Goal: Information Seeking & Learning: Learn about a topic

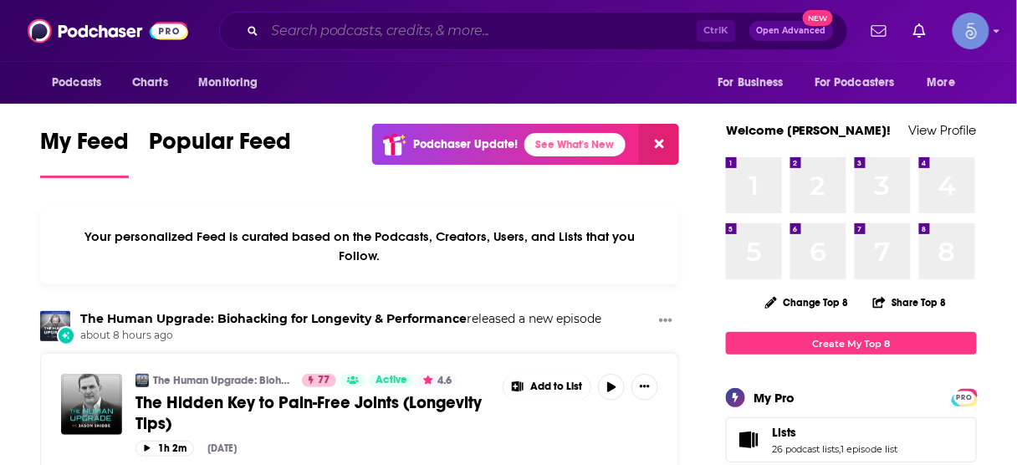
click at [365, 25] on input "Search podcasts, credits, & more..." at bounding box center [481, 31] width 432 height 27
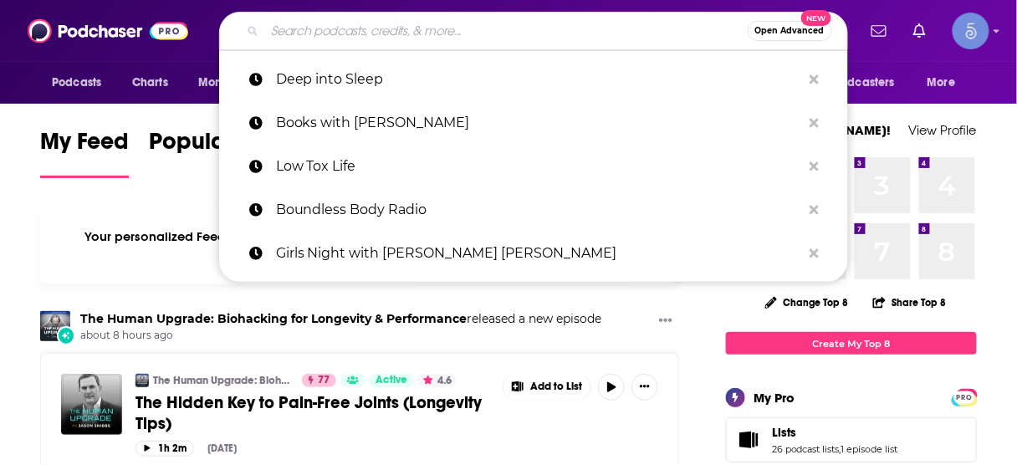
paste input "Food Freedom and Fertility Podcast"
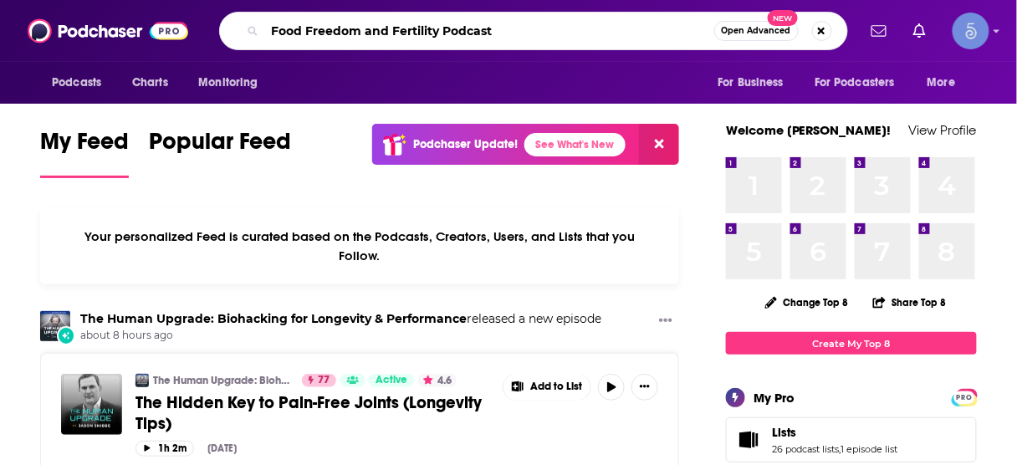
type input "Food Freedom and Fertility Podcast"
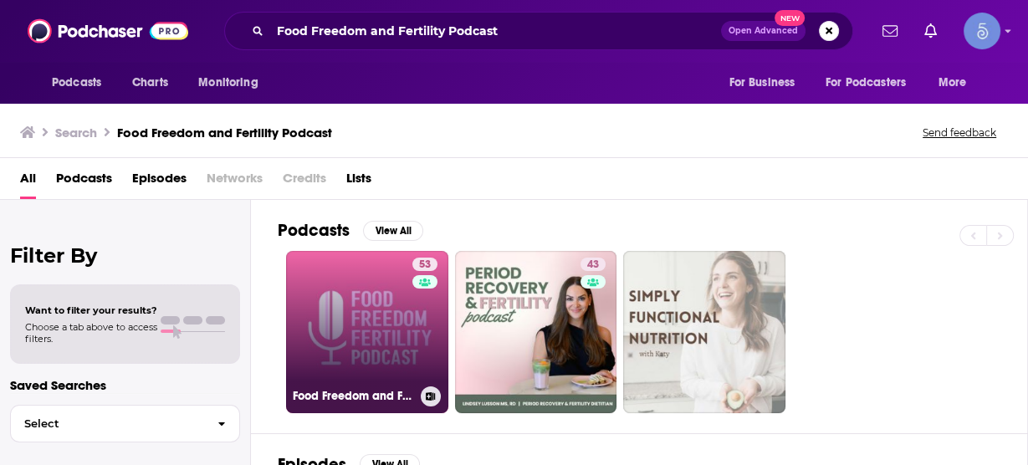
click at [356, 297] on link "53 Food Freedom and Fertility Podcast" at bounding box center [367, 332] width 162 height 162
